Goal: Use online tool/utility

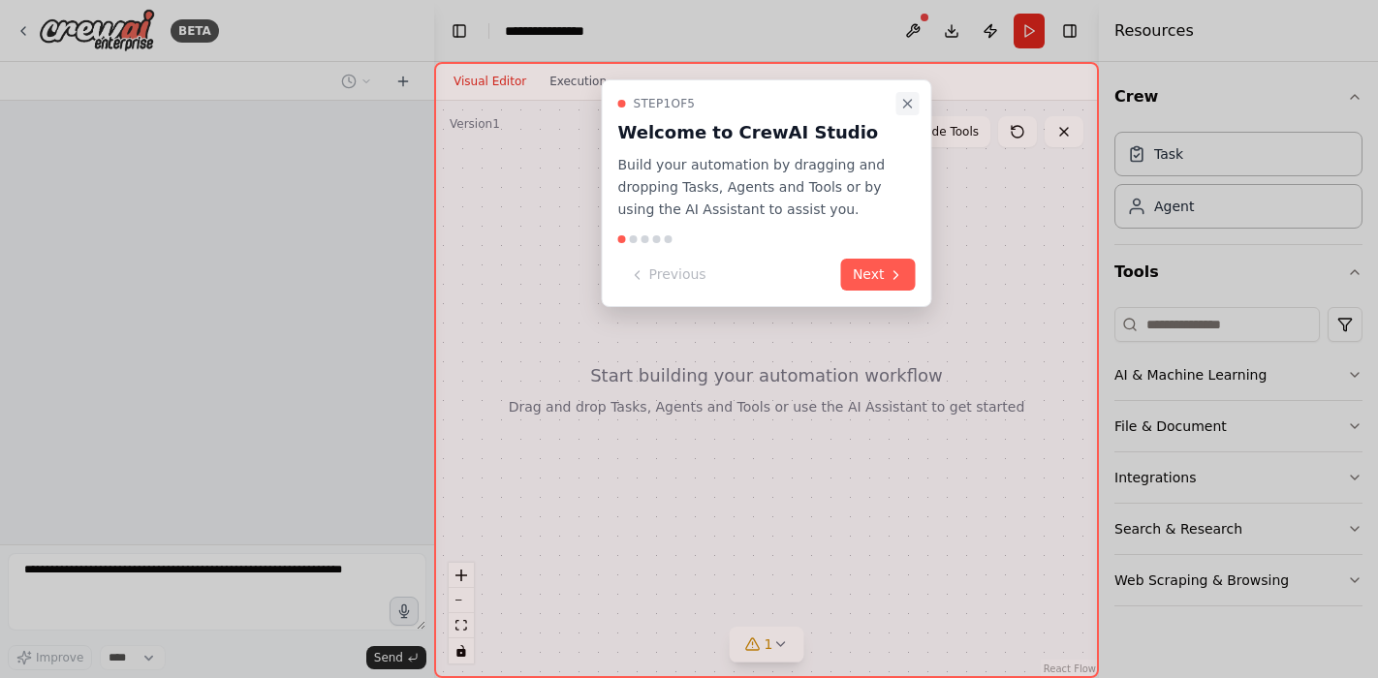
click at [898, 104] on button "Close walkthrough" at bounding box center [907, 103] width 23 height 23
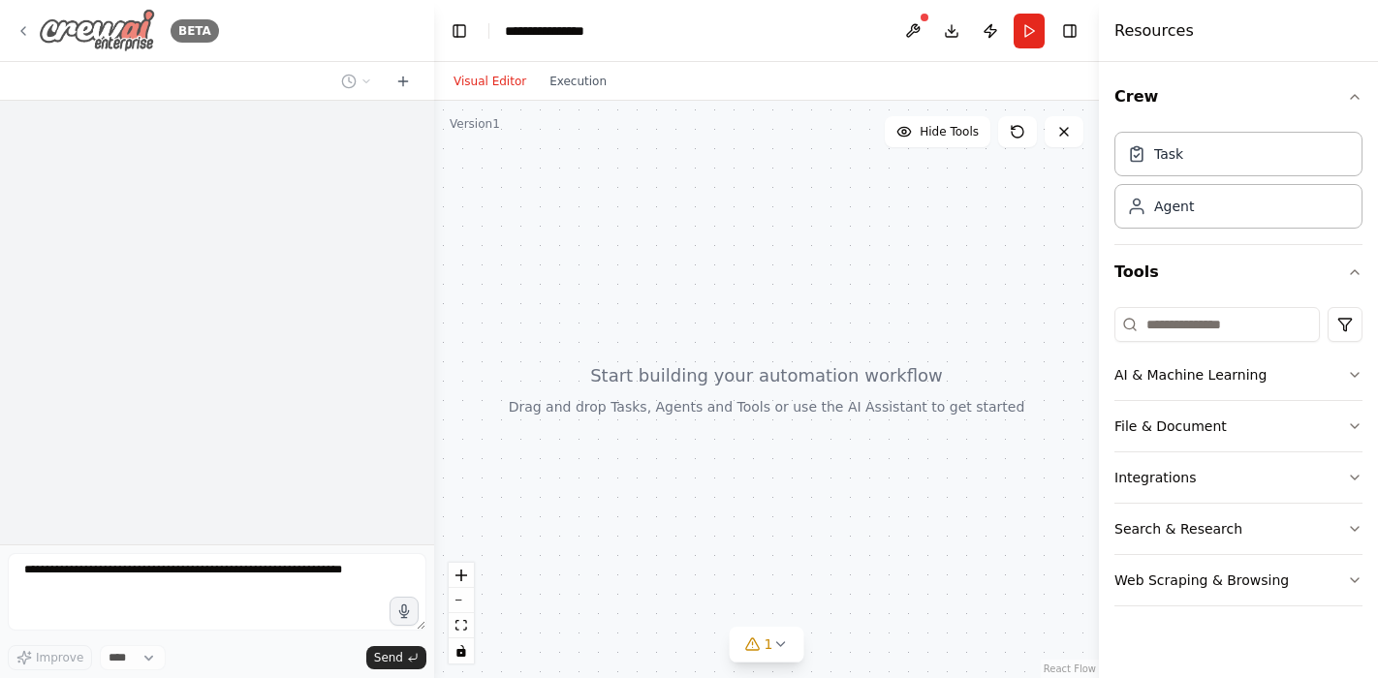
click at [25, 30] on icon at bounding box center [24, 31] width 16 height 16
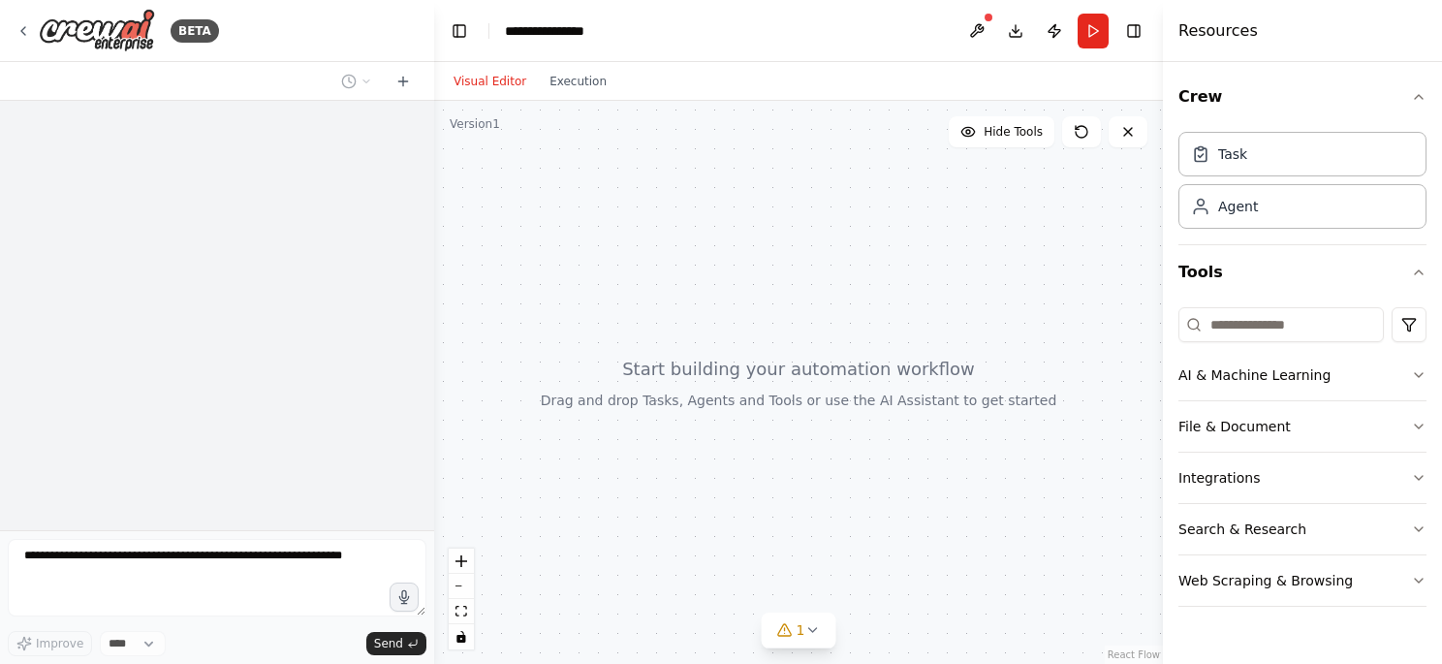
click at [769, 334] on div at bounding box center [798, 382] width 729 height 563
click at [467, 32] on button "Toggle Left Sidebar" at bounding box center [459, 30] width 27 height 27
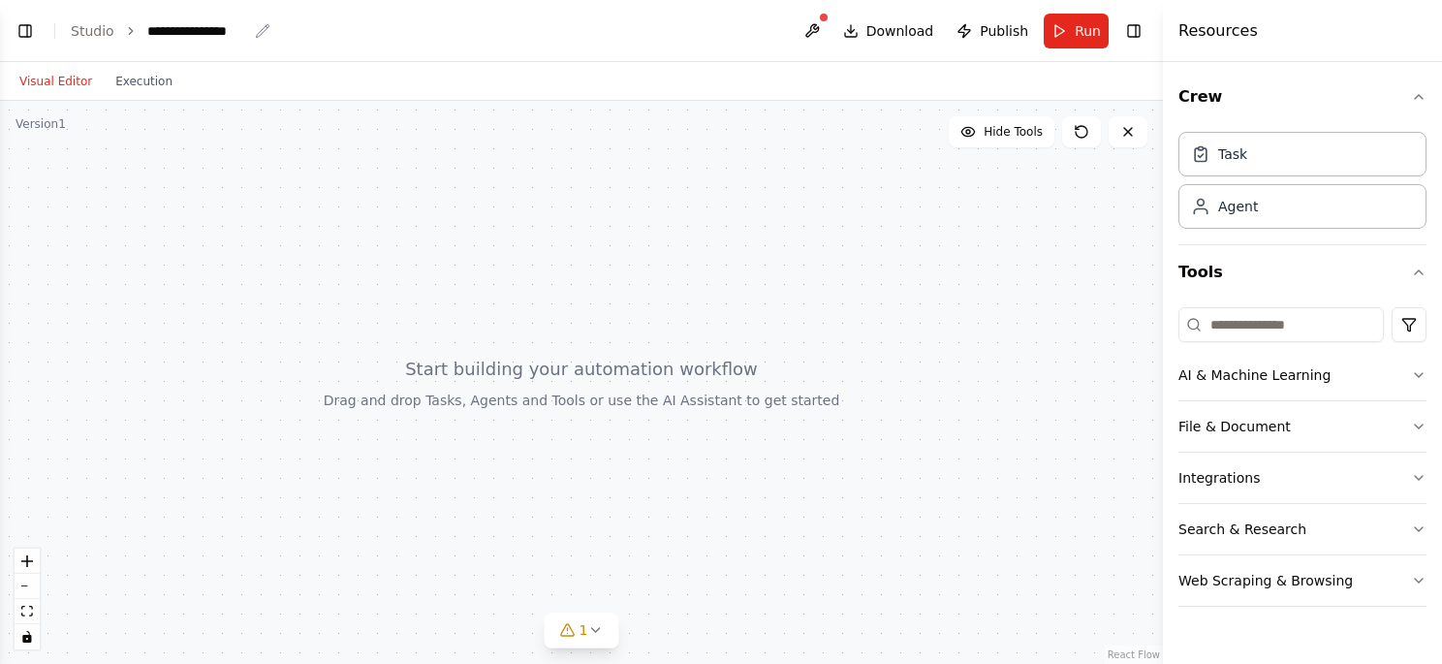
click at [177, 32] on div "**********" at bounding box center [197, 30] width 100 height 19
click at [177, 32] on div "**********" at bounding box center [219, 30] width 145 height 19
click at [148, 80] on button "Execution" at bounding box center [144, 81] width 80 height 23
click at [82, 80] on button "Visual Editor" at bounding box center [56, 81] width 96 height 23
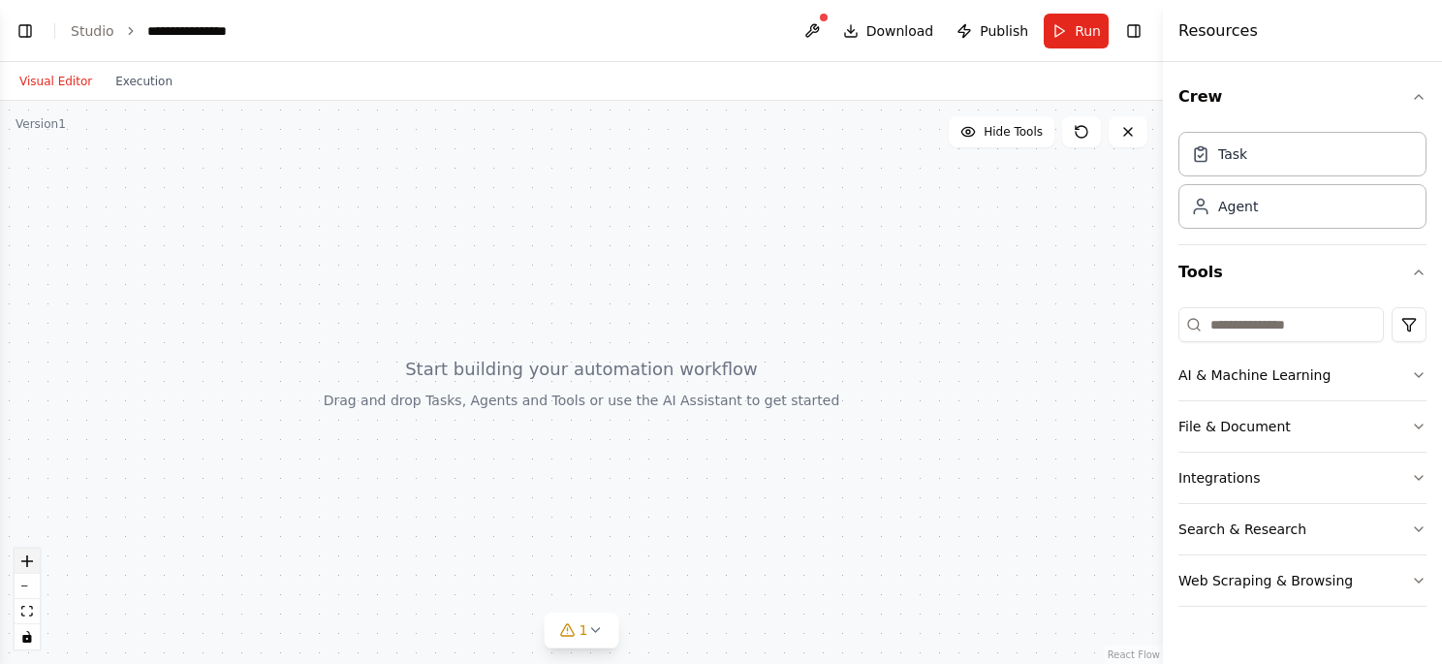
click at [29, 556] on icon "zoom in" at bounding box center [27, 561] width 12 height 12
click at [25, 561] on icon "zoom in" at bounding box center [27, 561] width 12 height 12
click at [599, 632] on icon at bounding box center [595, 630] width 16 height 16
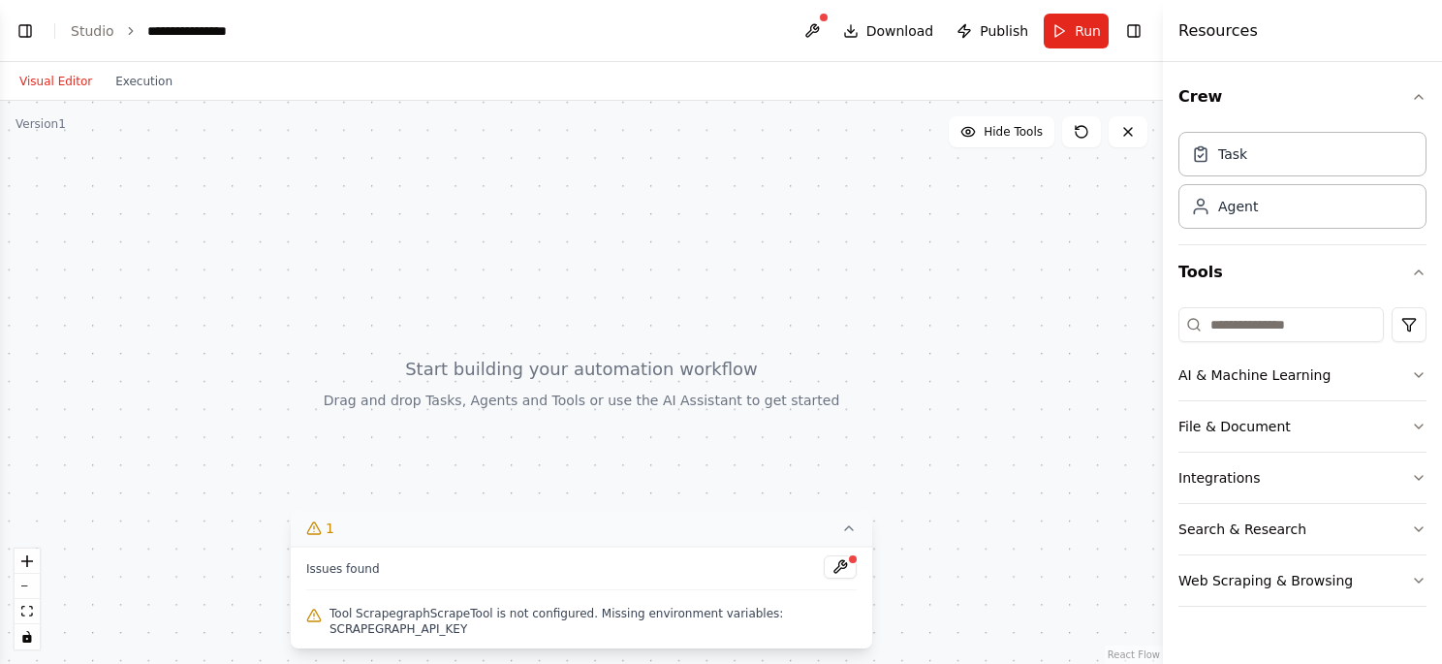
click at [653, 450] on div at bounding box center [581, 382] width 1163 height 563
